Goal: Transaction & Acquisition: Purchase product/service

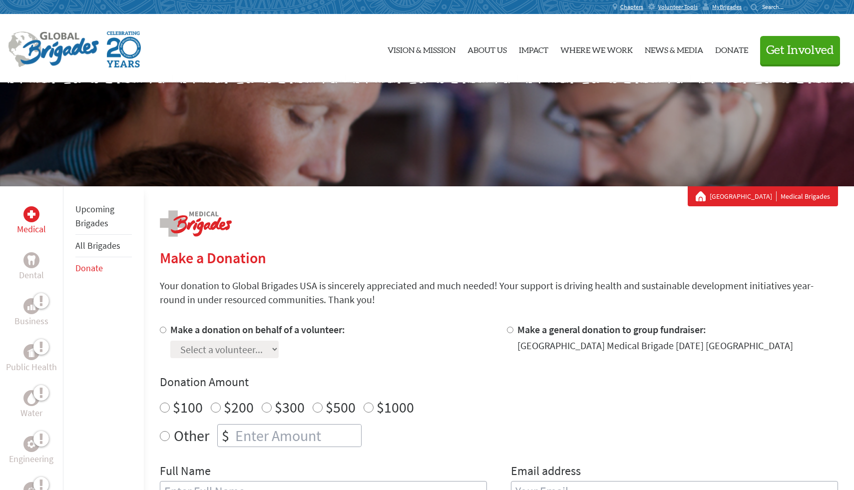
scroll to position [3, 0]
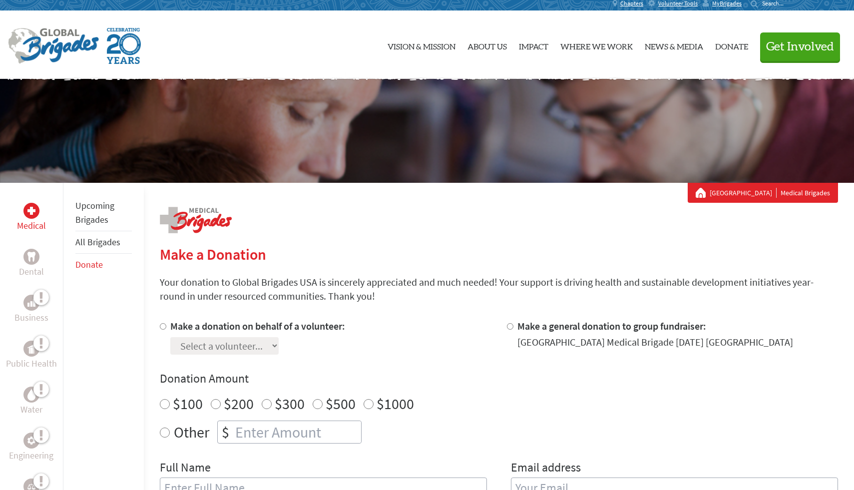
click at [162, 327] on input "Make a donation on behalf of a volunteer:" at bounding box center [163, 326] width 6 height 6
radio input "true"
click at [214, 346] on select "Select a volunteer... [PERSON_NAME] [PERSON_NAME] [PERSON_NAME] [PERSON_NAME] […" at bounding box center [224, 345] width 108 height 17
select select "37D17110-FF83-11EE-912D-42010A8A007A"
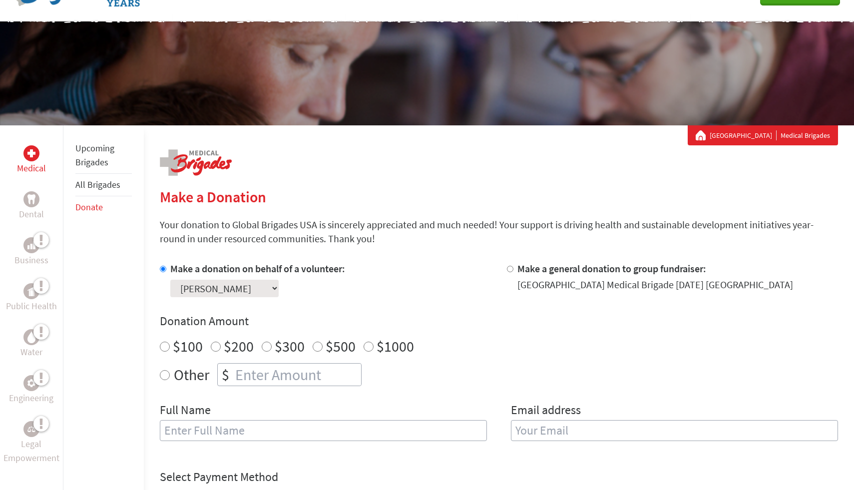
scroll to position [62, 0]
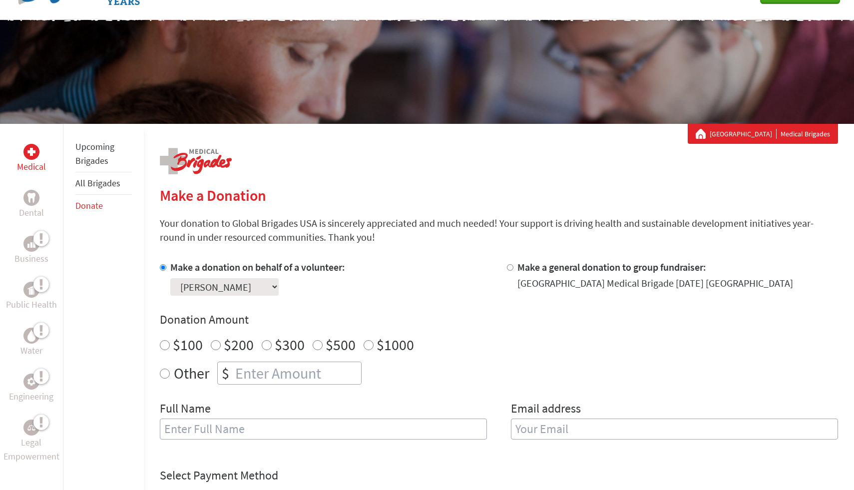
radio input "true"
click at [268, 380] on input "number" at bounding box center [297, 373] width 128 height 22
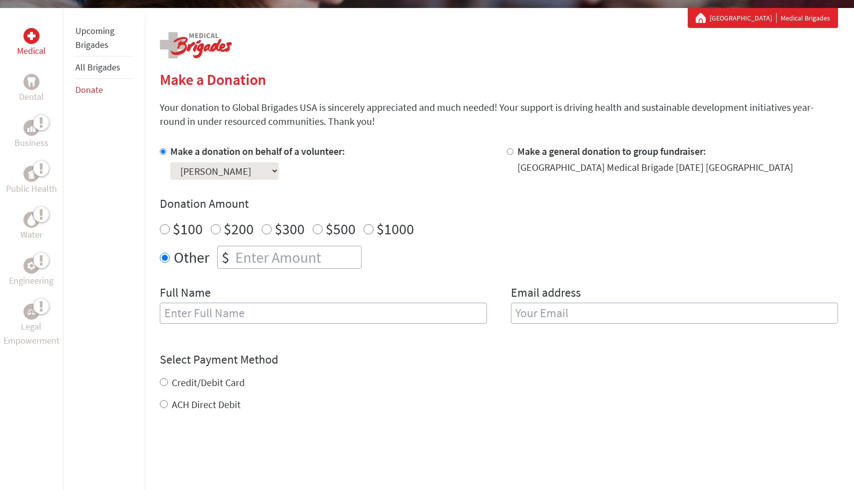
scroll to position [186, 0]
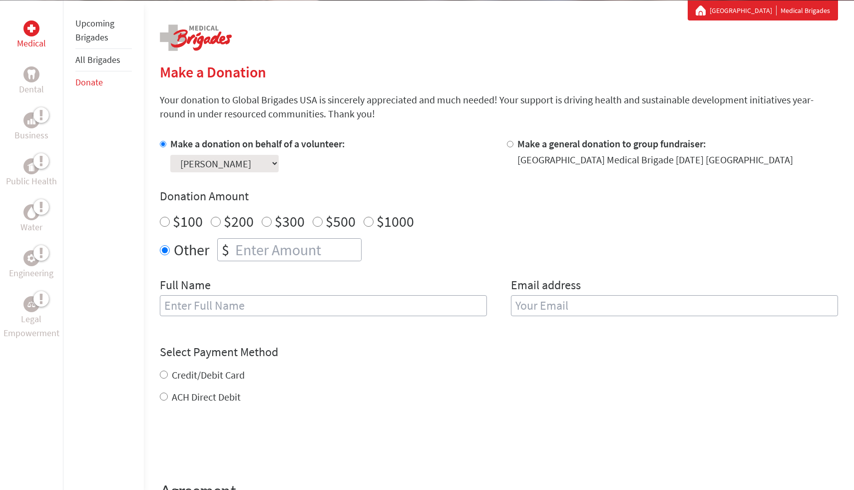
click at [277, 245] on input "number" at bounding box center [297, 250] width 128 height 22
type input "490"
click at [309, 331] on form "Make a donation on behalf of a volunteer: Select a volunteer... [PERSON_NAME] […" at bounding box center [499, 331] width 678 height 388
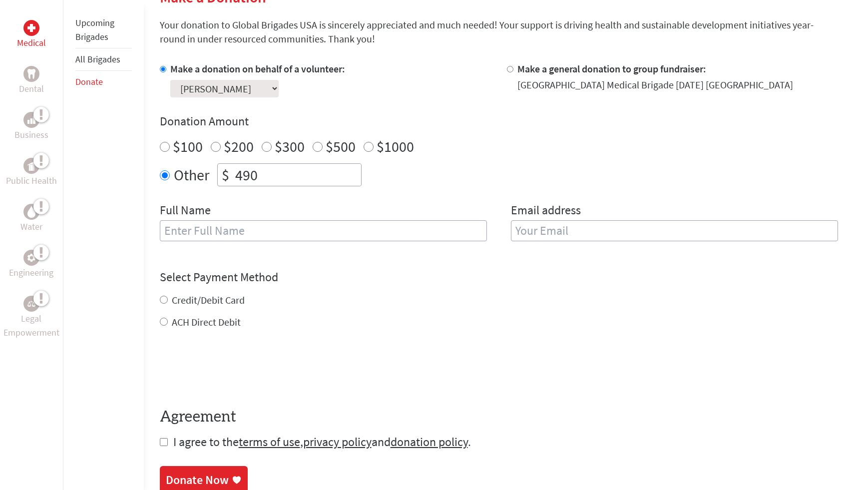
scroll to position [230, 0]
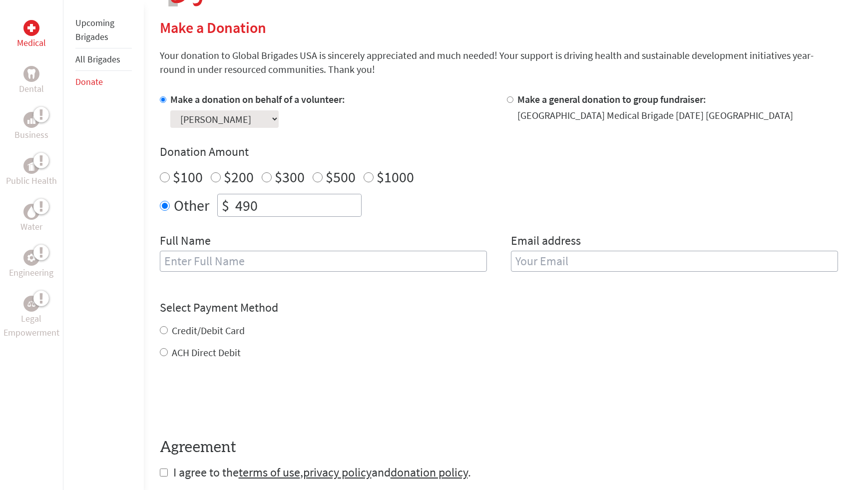
click at [275, 260] on input "text" at bounding box center [323, 261] width 327 height 21
type input "[PERSON_NAME]"
type input "[EMAIL_ADDRESS][DOMAIN_NAME]"
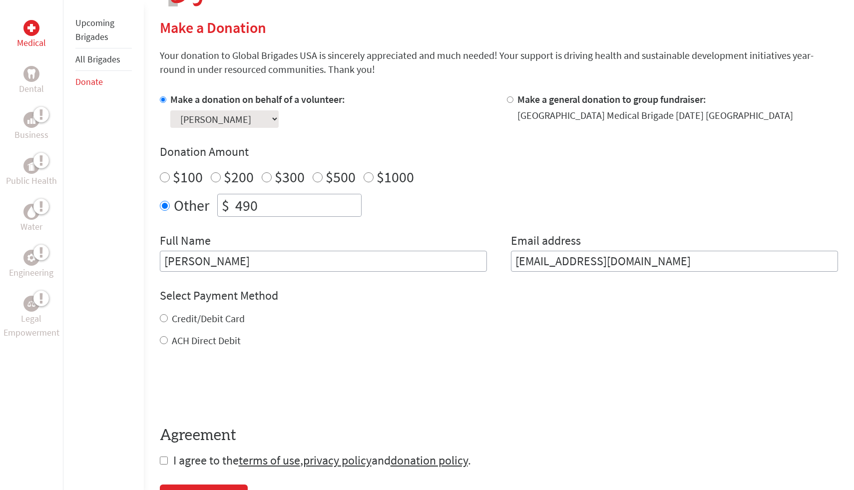
click at [160, 317] on input "Credit/Debit Card" at bounding box center [164, 318] width 8 height 8
radio input "true"
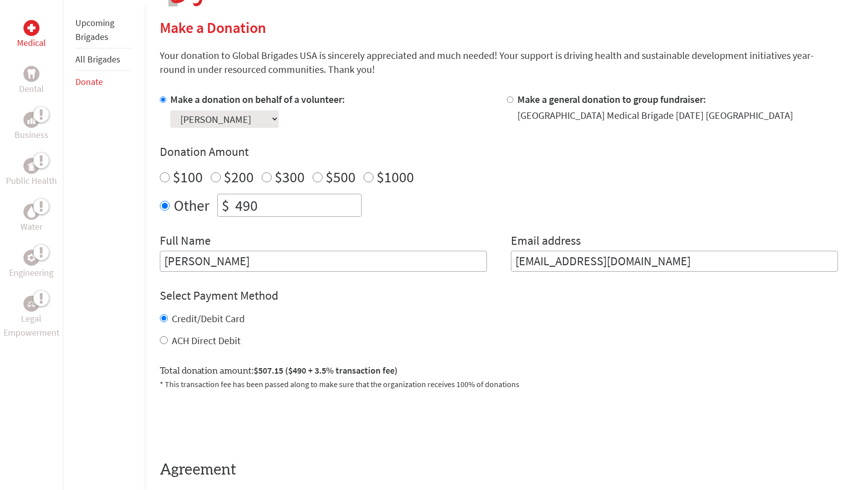
click at [254, 205] on input "490" at bounding box center [297, 205] width 128 height 22
type input "484"
click at [319, 358] on div "Total donation amount: $500.94 ($484 + 3.5% transaction fee) * This transaction…" at bounding box center [499, 373] width 678 height 34
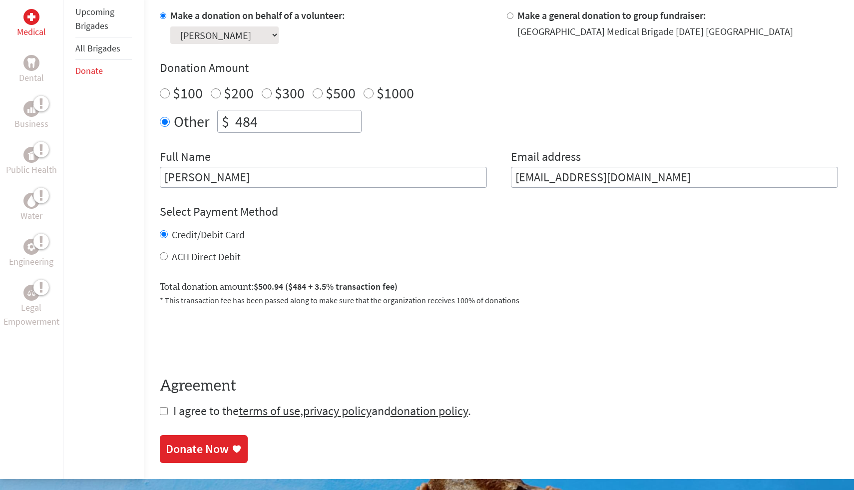
scroll to position [339, 0]
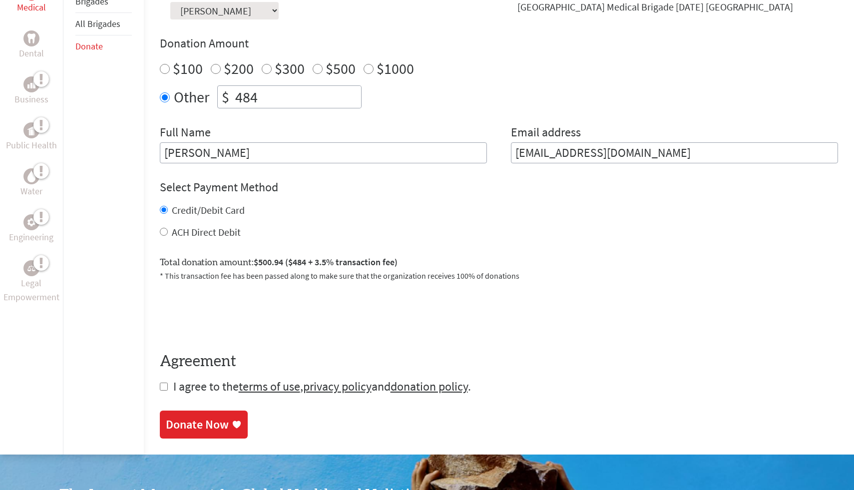
click at [164, 386] on input "checkbox" at bounding box center [164, 387] width 8 height 8
checkbox input "true"
click at [205, 415] on link "Donate Now" at bounding box center [204, 426] width 88 height 28
